Goal: Task Accomplishment & Management: Use online tool/utility

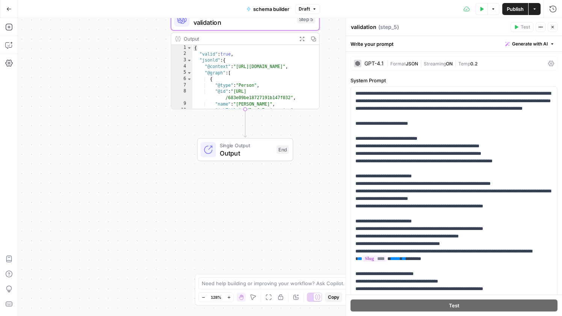
scroll to position [151, 0]
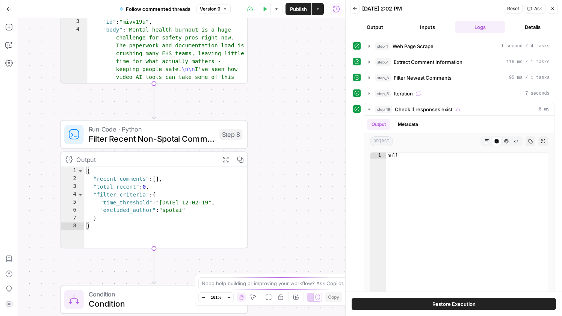
drag, startPoint x: 239, startPoint y: 108, endPoint x: 380, endPoint y: 239, distance: 192.6
click at [380, 239] on body "spot.ai New Home Browse Insights Opportunities Your Data Recent Grids Injury x …" at bounding box center [281, 158] width 562 height 316
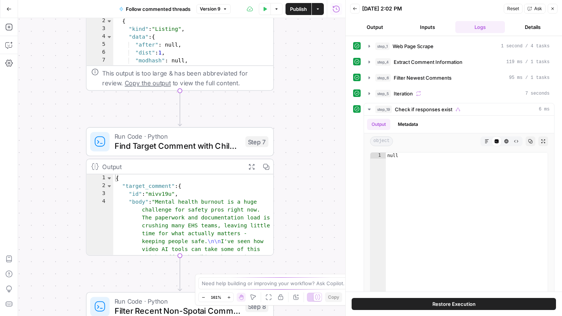
drag, startPoint x: 338, startPoint y: 108, endPoint x: 324, endPoint y: 265, distance: 157.6
click at [324, 265] on div "true false true false Workflow Input Settings Inputs Web Page Scrape Web Page S…" at bounding box center [181, 167] width 327 height 298
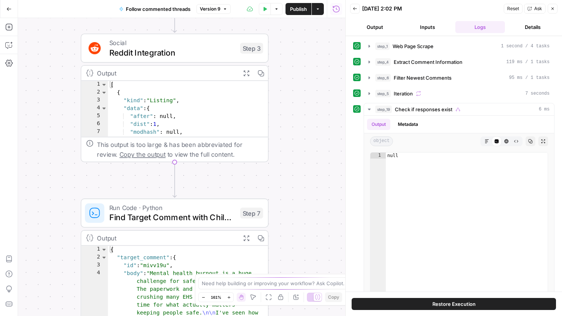
drag, startPoint x: 307, startPoint y: 136, endPoint x: 292, endPoint y: 261, distance: 125.9
click at [292, 261] on div "true false true false Workflow Input Settings Inputs Web Page Scrape Web Page S…" at bounding box center [181, 167] width 327 height 298
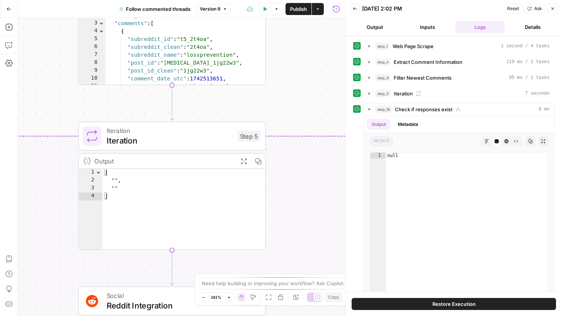
drag, startPoint x: 307, startPoint y: 67, endPoint x: 314, endPoint y: 241, distance: 173.5
click at [314, 241] on div "true false true false Workflow Input Settings Inputs Web Page Scrape Web Page S…" at bounding box center [181, 167] width 327 height 298
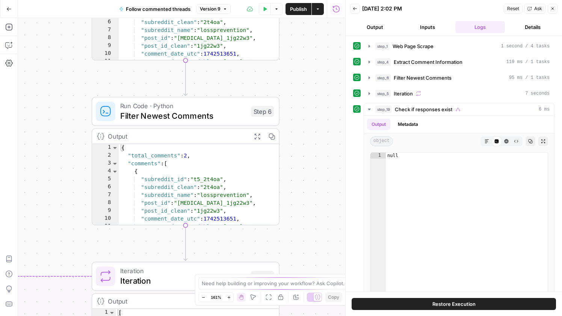
drag, startPoint x: 322, startPoint y: 104, endPoint x: 335, endPoint y: 244, distance: 140.7
click at [335, 244] on div "true false true false Workflow Input Settings Inputs Web Page Scrape Web Page S…" at bounding box center [181, 167] width 327 height 298
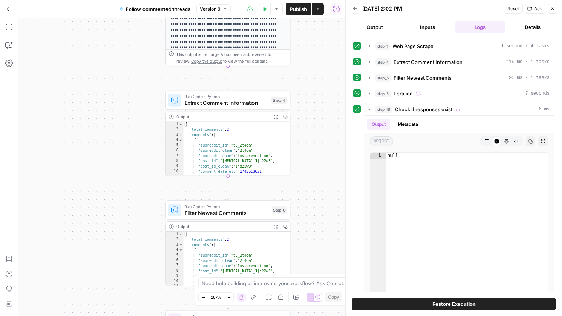
drag, startPoint x: 312, startPoint y: 106, endPoint x: 313, endPoint y: 274, distance: 167.4
click at [313, 274] on body "spot.ai New Home Browse Insights Opportunities Your Data Recent Grids Injury x …" at bounding box center [281, 158] width 562 height 316
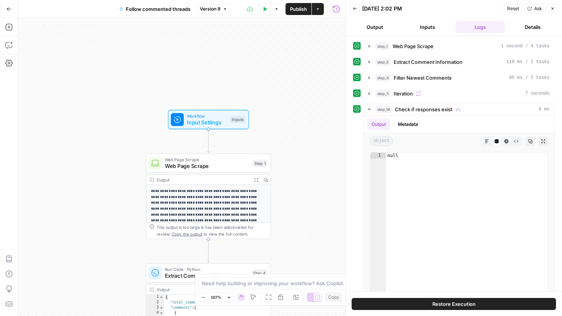
drag, startPoint x: 339, startPoint y: 34, endPoint x: 318, endPoint y: 161, distance: 128.2
click at [318, 161] on div "true false true false Workflow Input Settings Inputs Web Page Scrape Web Page S…" at bounding box center [181, 167] width 327 height 298
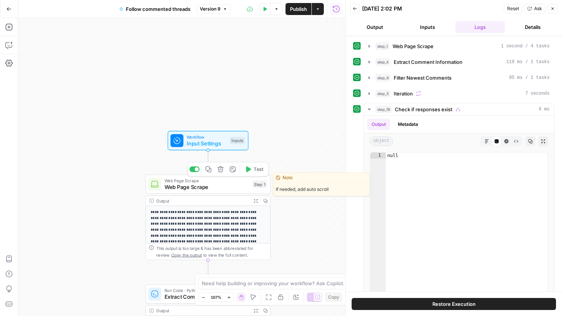
click at [224, 187] on span "Web Page Scrape" at bounding box center [206, 187] width 85 height 8
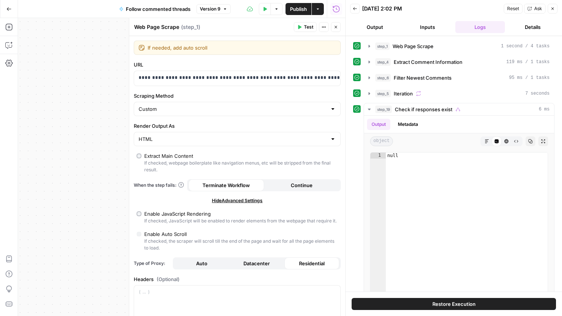
click at [98, 145] on div "true false true false Workflow Input Settings Inputs Web Page Scrape Web Page S…" at bounding box center [181, 167] width 327 height 298
click at [554, 12] on button "Close" at bounding box center [552, 9] width 10 height 10
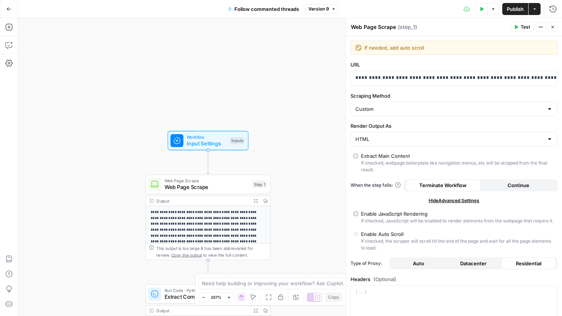
click at [214, 137] on span "Workflow" at bounding box center [207, 137] width 40 height 6
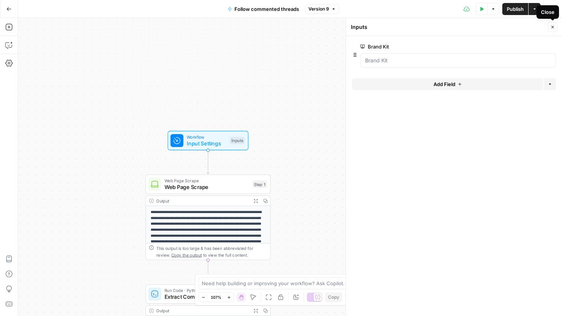
click at [549, 24] on button "Close" at bounding box center [552, 27] width 10 height 10
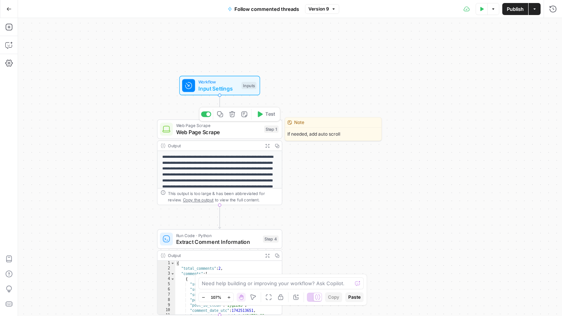
click at [229, 129] on span "Web Page Scrape" at bounding box center [218, 132] width 85 height 8
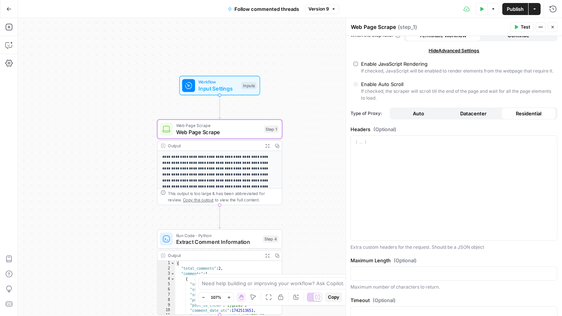
scroll to position [175, 0]
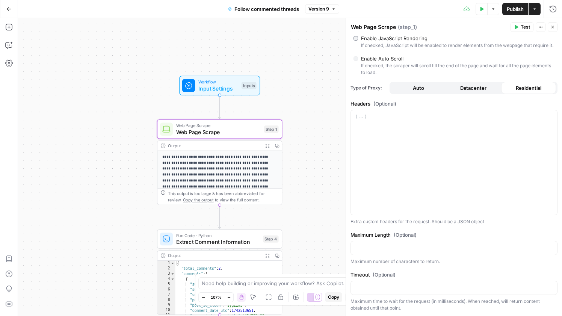
click at [211, 242] on span "Extract Comment Information" at bounding box center [218, 242] width 84 height 8
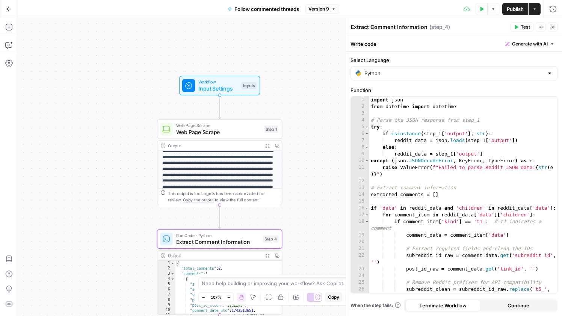
scroll to position [0, 0]
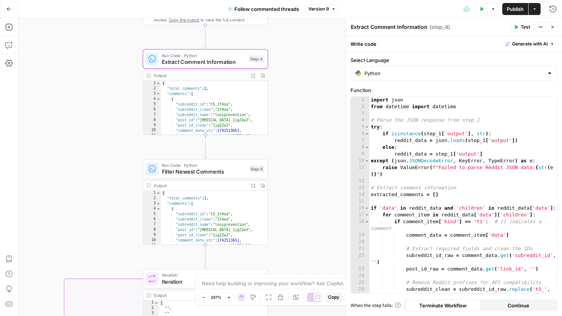
drag, startPoint x: 307, startPoint y: 169, endPoint x: 286, endPoint y: 40, distance: 130.7
click at [286, 40] on div "true false true false Workflow Input Settings Inputs Web Page Scrape Web Page S…" at bounding box center [290, 167] width 544 height 298
click at [196, 172] on span "Filter Newest Comments" at bounding box center [204, 171] width 84 height 8
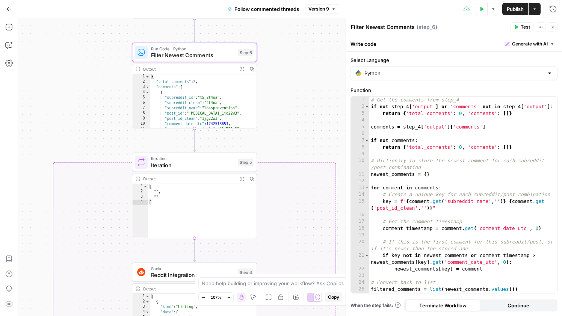
drag, startPoint x: 315, startPoint y: 192, endPoint x: 304, endPoint y: 75, distance: 117.6
click at [304, 75] on div "true false true false Workflow Input Settings Inputs Web Page Scrape Web Page S…" at bounding box center [290, 167] width 544 height 298
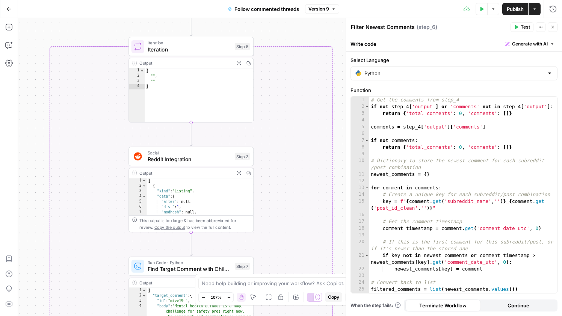
drag, startPoint x: 294, startPoint y: 145, endPoint x: 290, endPoint y: 29, distance: 116.1
click at [290, 29] on div "true false true false Workflow Input Settings Inputs Web Page Scrape Web Page S…" at bounding box center [290, 167] width 544 height 298
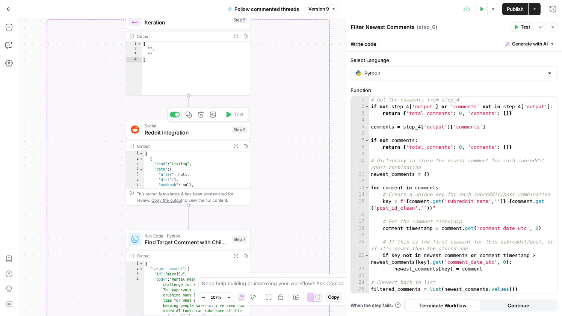
click at [180, 131] on span "Reddit Integration" at bounding box center [187, 132] width 84 height 8
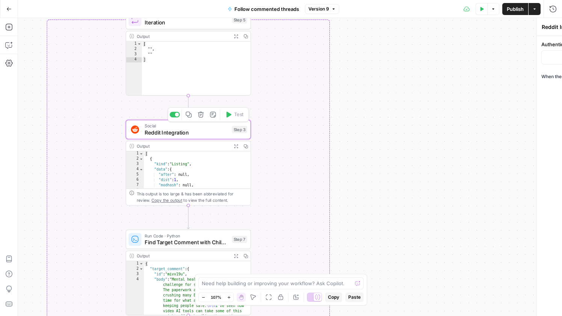
type input "Reddit 1"
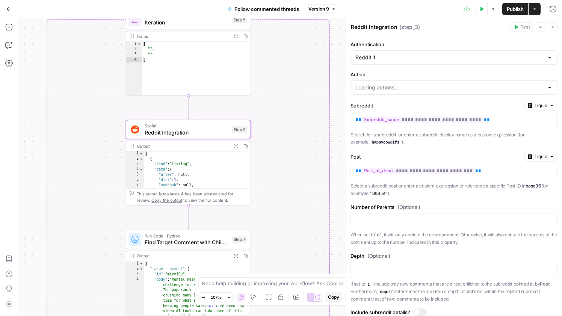
type input "List Comments in a Post"
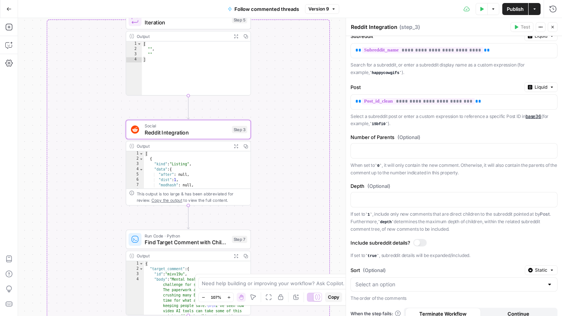
scroll to position [87, 0]
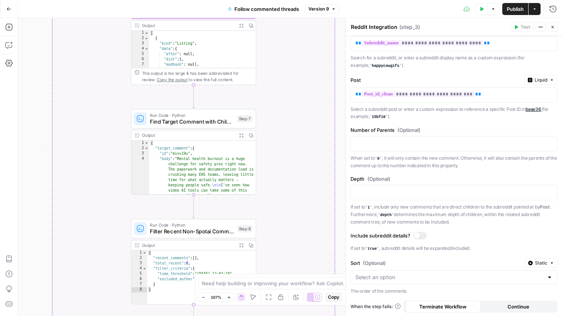
click at [195, 107] on button "Copy step" at bounding box center [193, 103] width 11 height 11
click at [194, 120] on span "Find Target Comment with Children" at bounding box center [192, 121] width 84 height 8
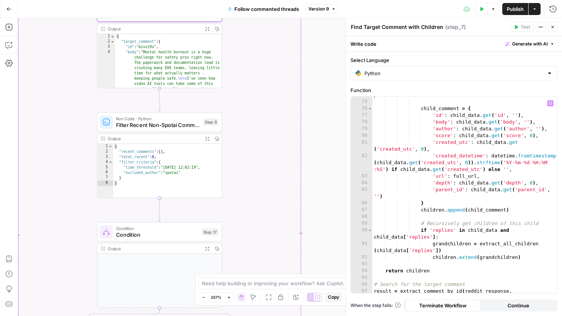
scroll to position [648, 0]
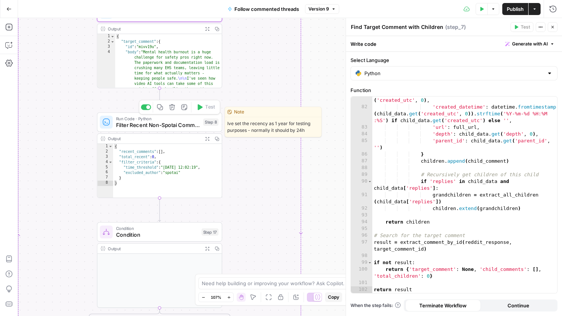
click at [174, 121] on span "Filter Recent Non-Spotai Comments" at bounding box center [158, 125] width 84 height 8
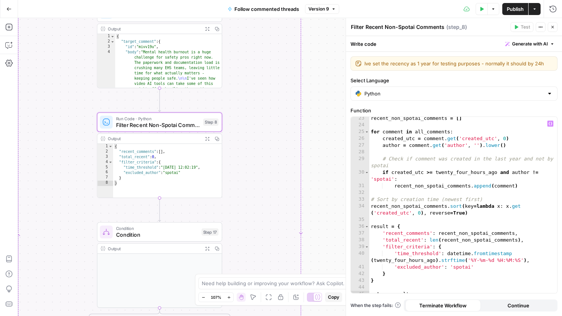
scroll to position [169, 0]
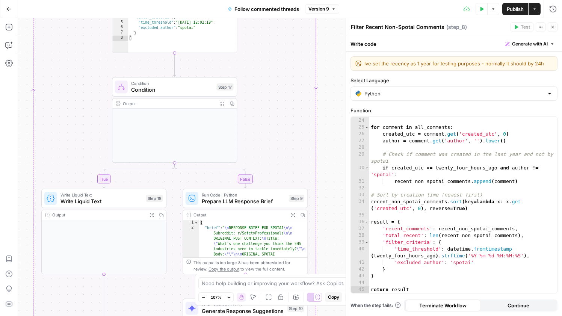
drag, startPoint x: 241, startPoint y: 215, endPoint x: 256, endPoint y: 71, distance: 145.7
click at [256, 71] on div "true false true false Workflow Input Settings Inputs Web Page Scrape Web Page S…" at bounding box center [290, 167] width 544 height 298
click at [186, 85] on span "Condition" at bounding box center [172, 83] width 82 height 6
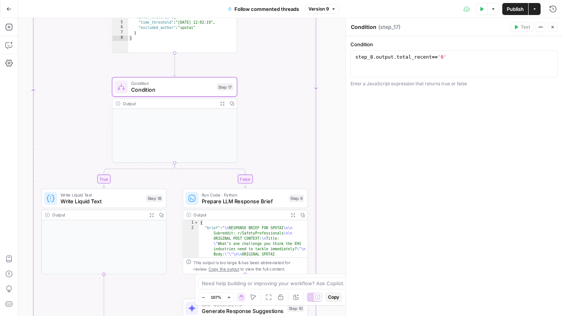
click at [253, 110] on div "true false true false Workflow Input Settings Inputs Web Page Scrape Web Page S…" at bounding box center [290, 167] width 544 height 298
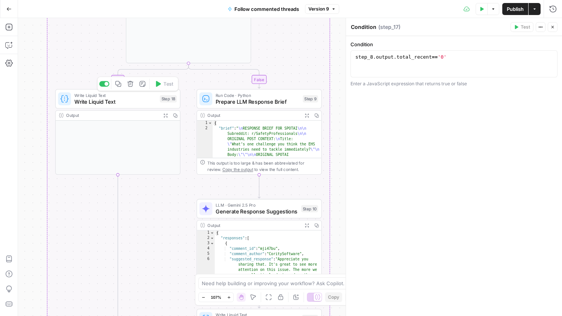
click at [132, 98] on span "Write Liquid Text" at bounding box center [115, 102] width 82 height 8
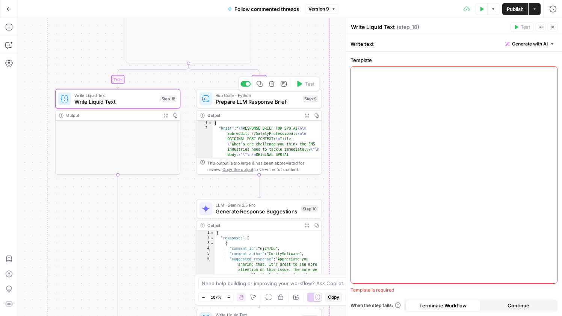
click at [261, 101] on span "Prepare LLM Response Brief" at bounding box center [257, 102] width 84 height 8
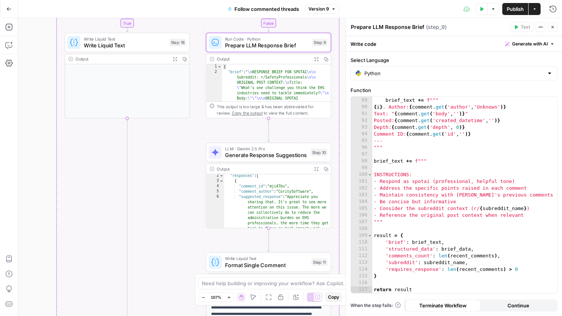
scroll to position [0, 0]
click at [279, 149] on span "LLM · Gemini 2.5 Pro" at bounding box center [266, 148] width 82 height 6
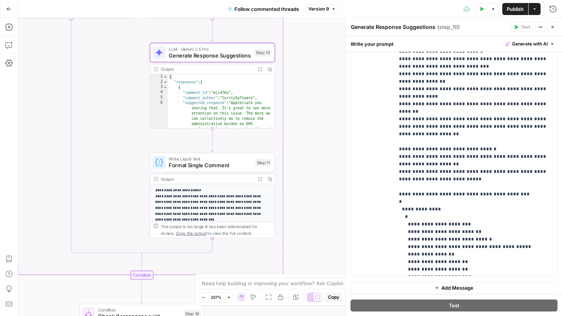
scroll to position [443, 0]
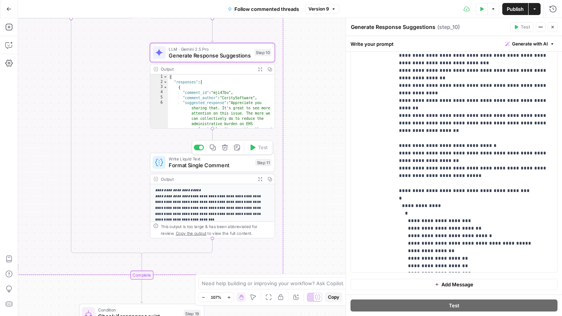
click at [218, 162] on span "Format Single Comment" at bounding box center [210, 165] width 83 height 8
